Goal: Task Accomplishment & Management: Manage account settings

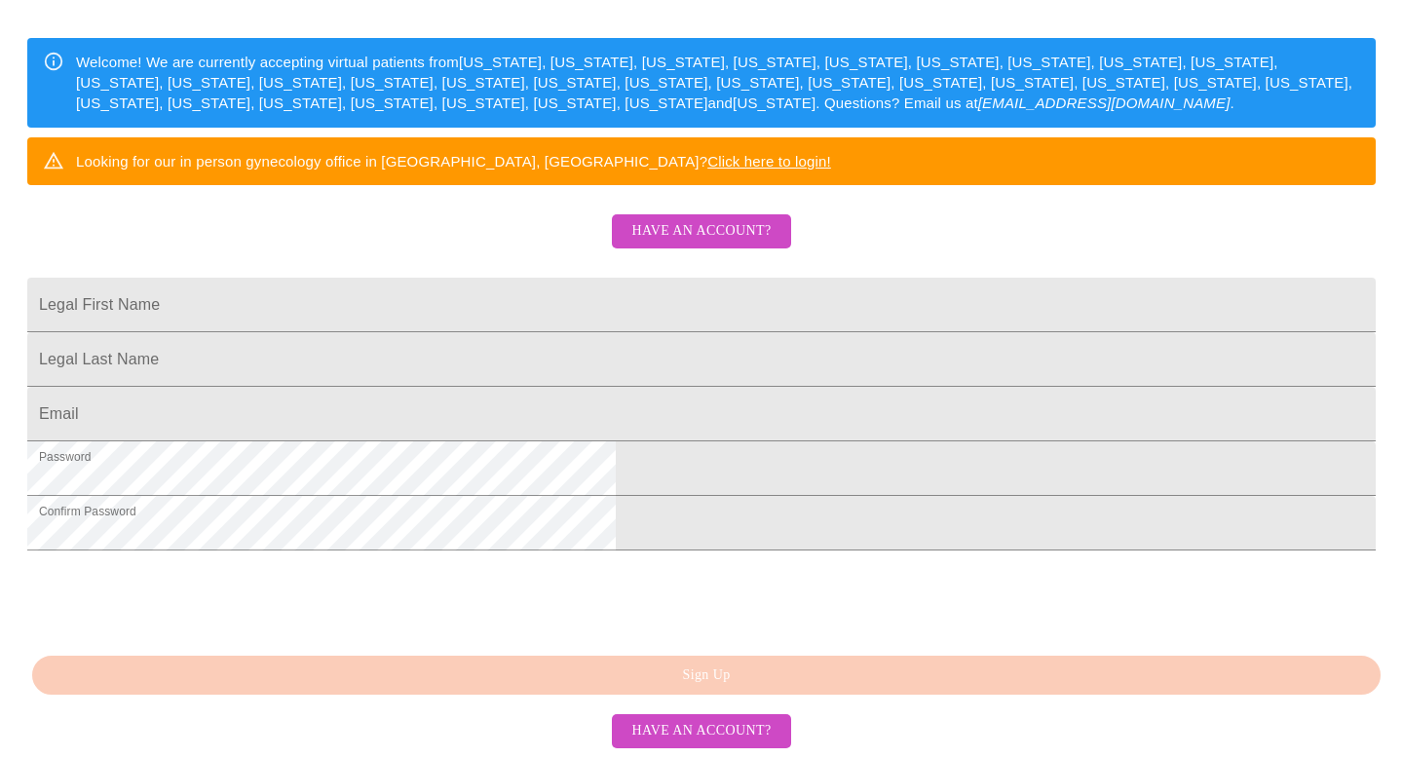
scroll to position [442, 0]
click at [620, 278] on input "Legal First Name" at bounding box center [701, 305] width 1348 height 55
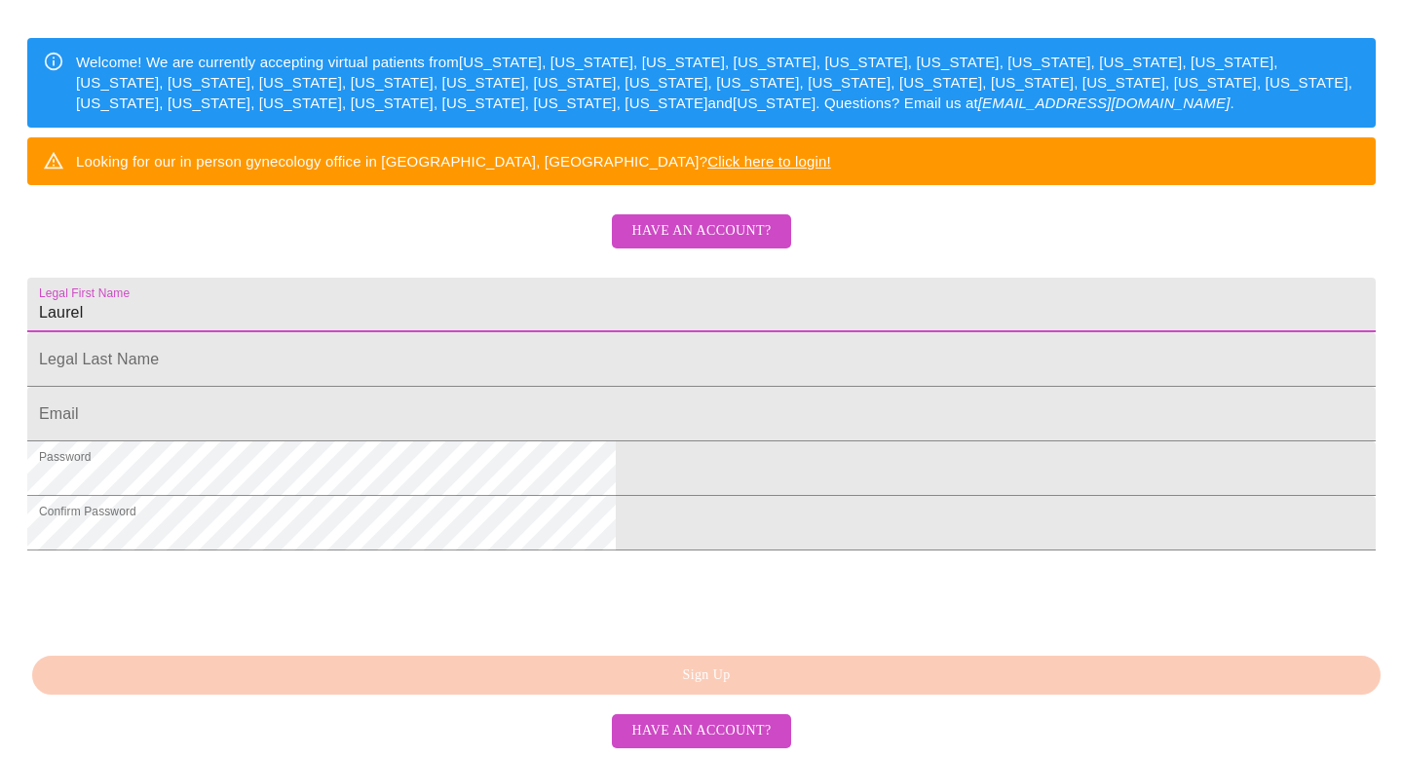
type input "Laurel"
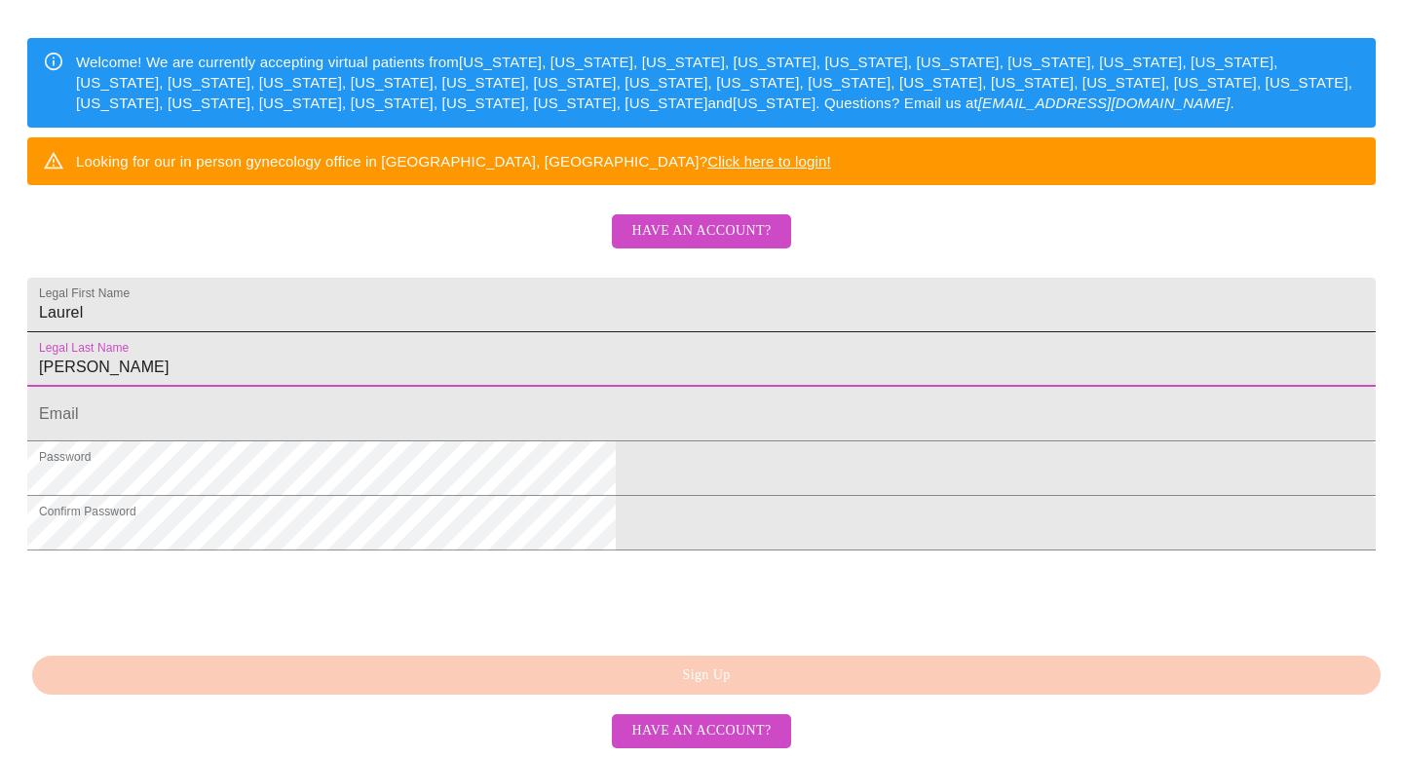
type input "[PERSON_NAME]"
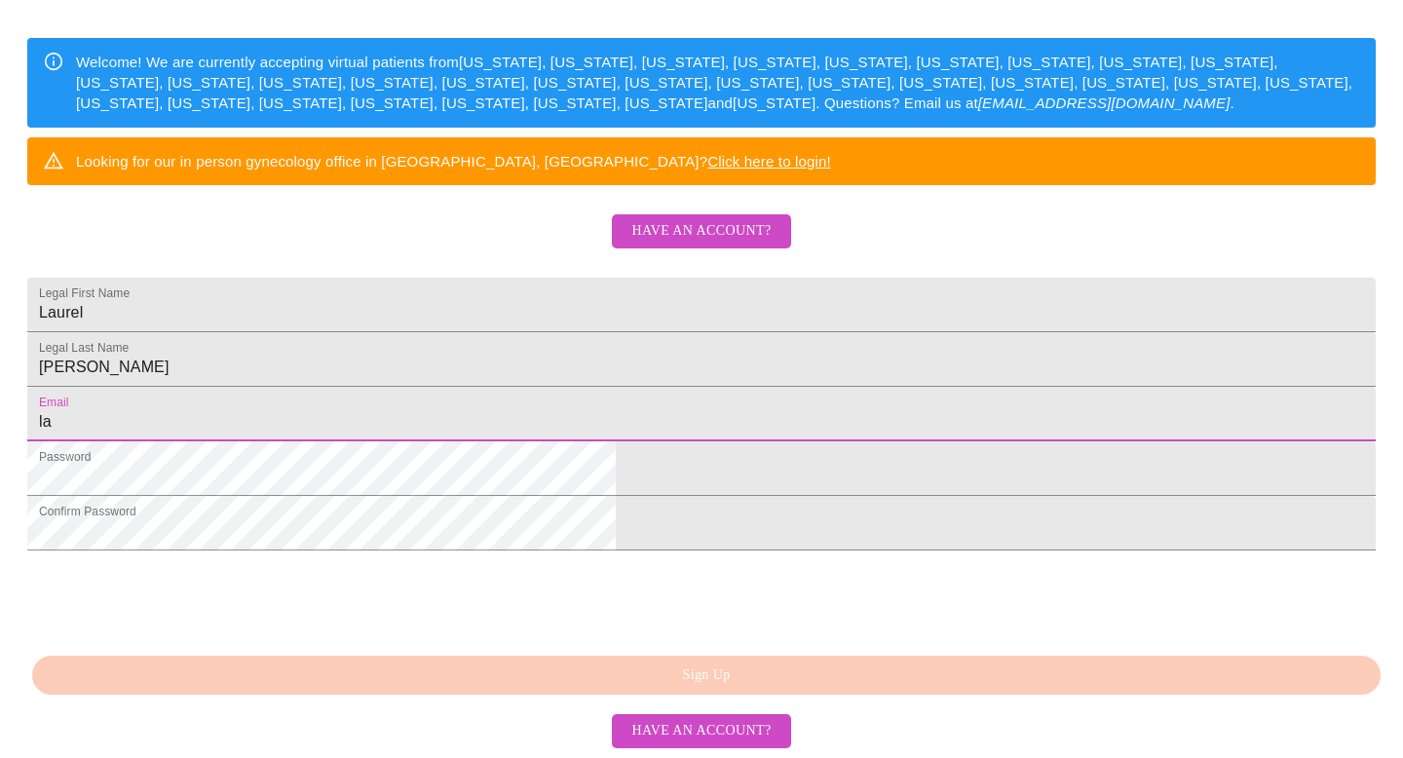
type input "[EMAIL_ADDRESS][PERSON_NAME][DOMAIN_NAME]"
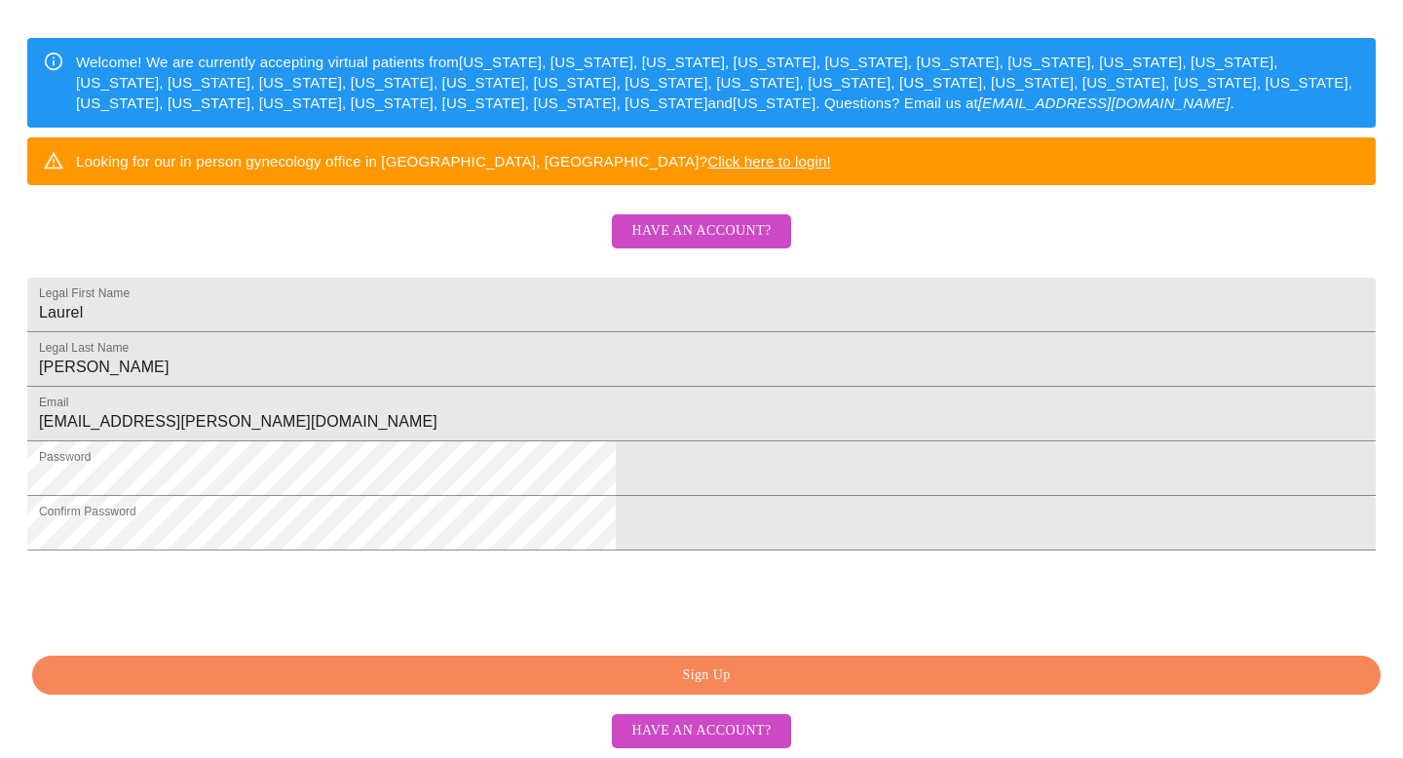
click at [711, 219] on span "Have an account?" at bounding box center [700, 231] width 139 height 24
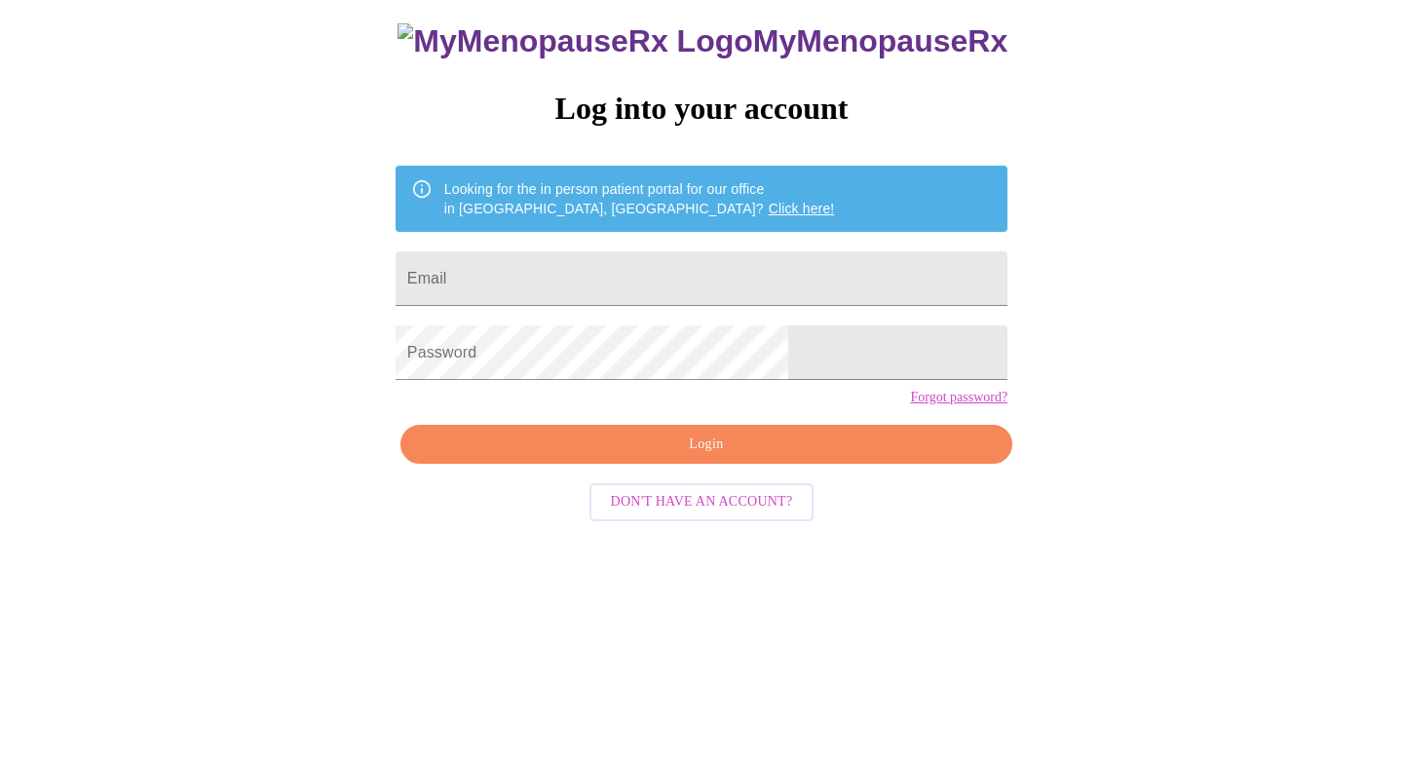
scroll to position [19, 0]
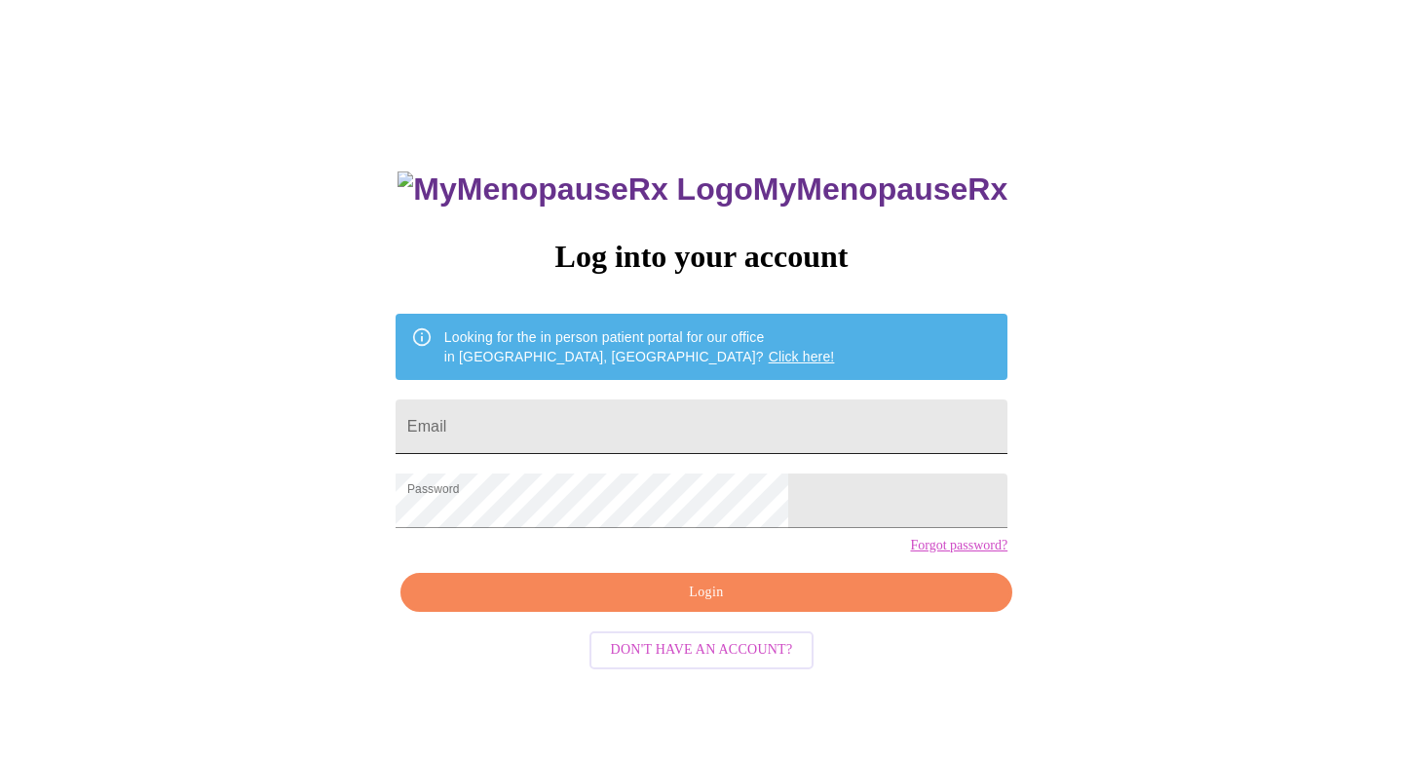
click at [645, 423] on input "Email" at bounding box center [701, 426] width 612 height 55
type input "[EMAIL_ADDRESS][PERSON_NAME][DOMAIN_NAME]"
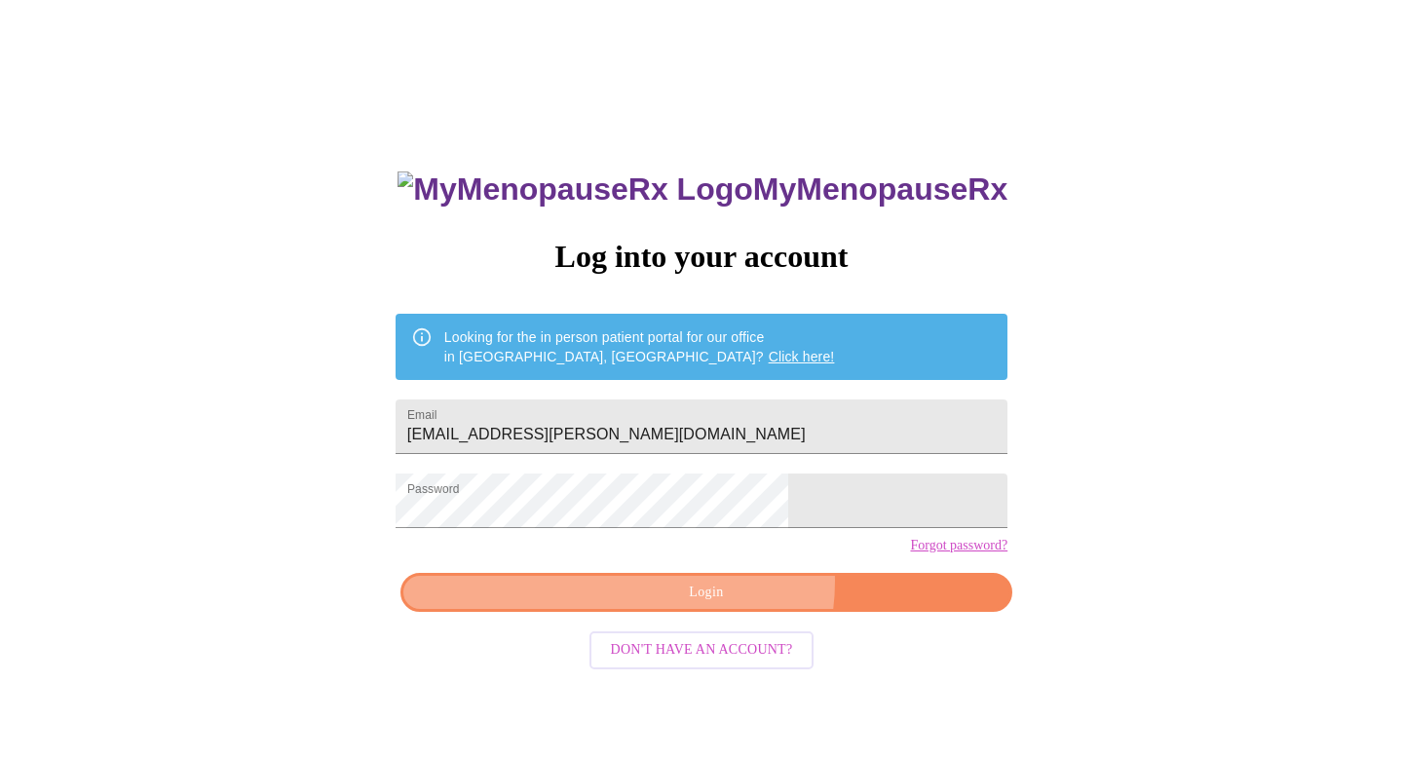
click at [726, 605] on span "Login" at bounding box center [706, 593] width 567 height 24
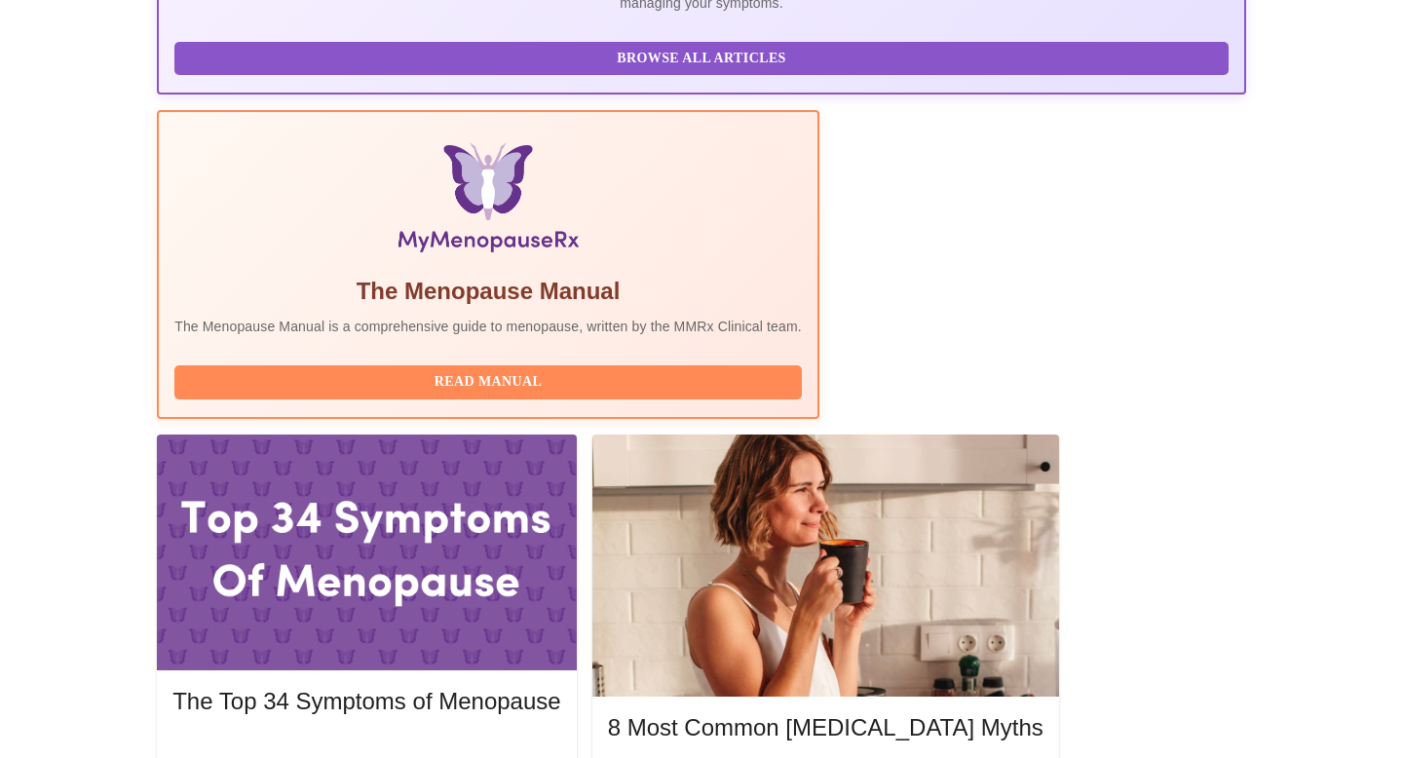
scroll to position [515, 0]
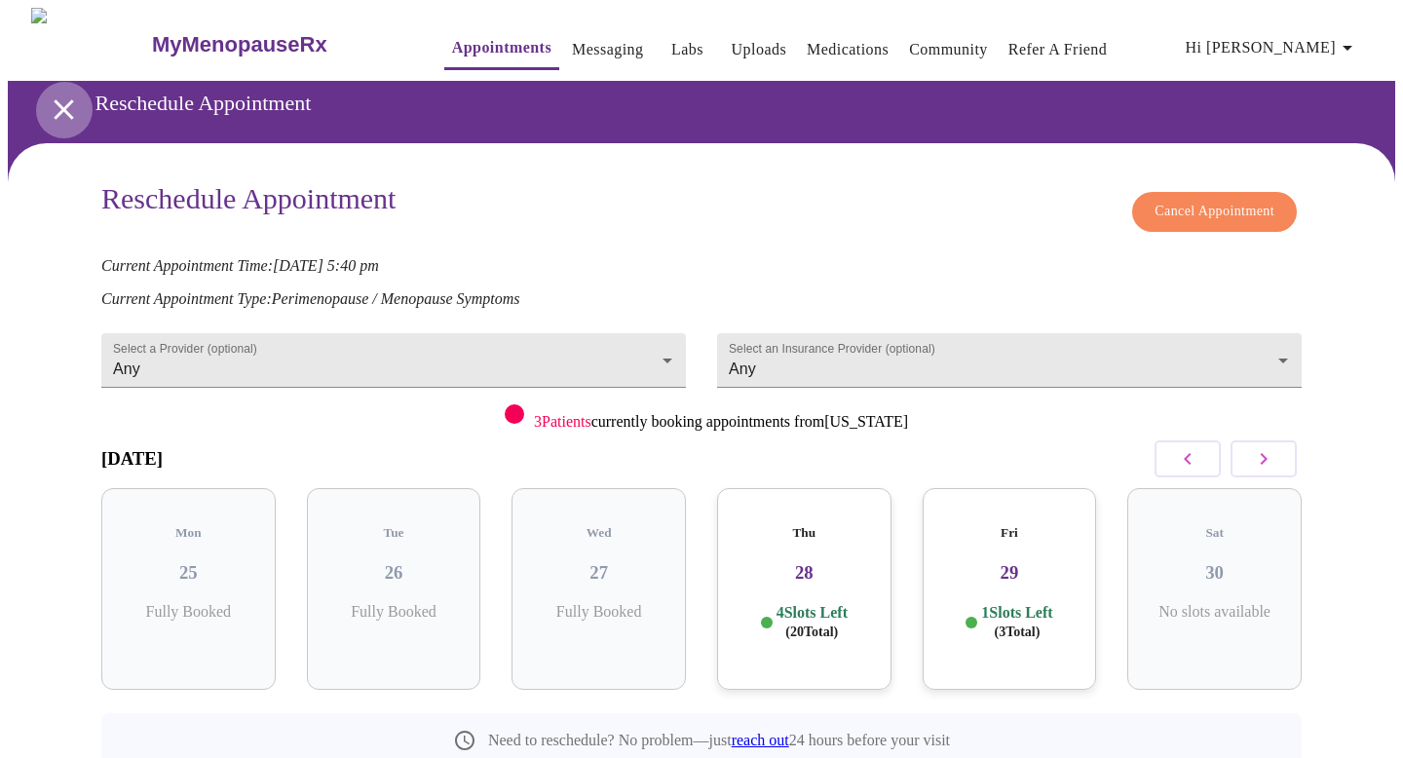
click at [61, 112] on icon "open drawer" at bounding box center [64, 110] width 34 height 34
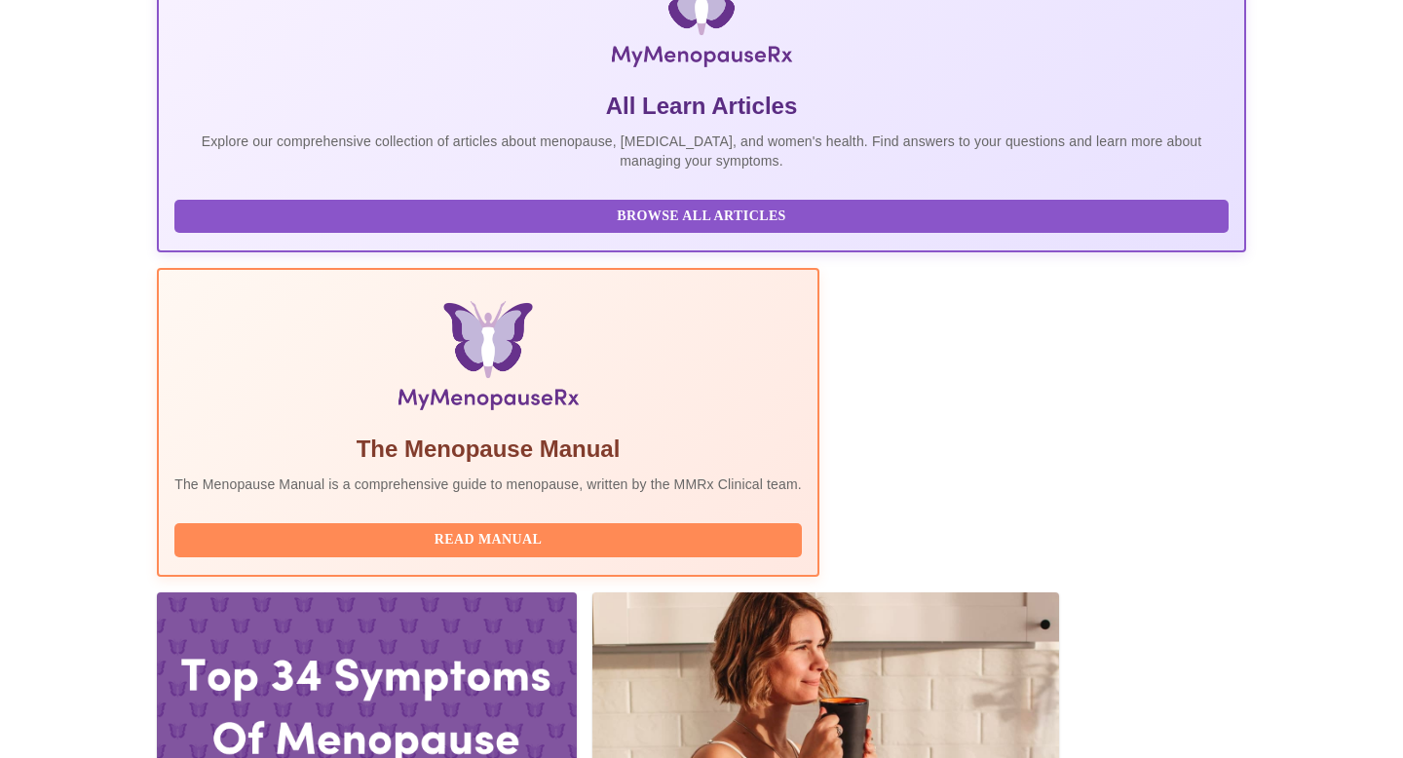
scroll to position [357, 0]
